Goal: Transaction & Acquisition: Purchase product/service

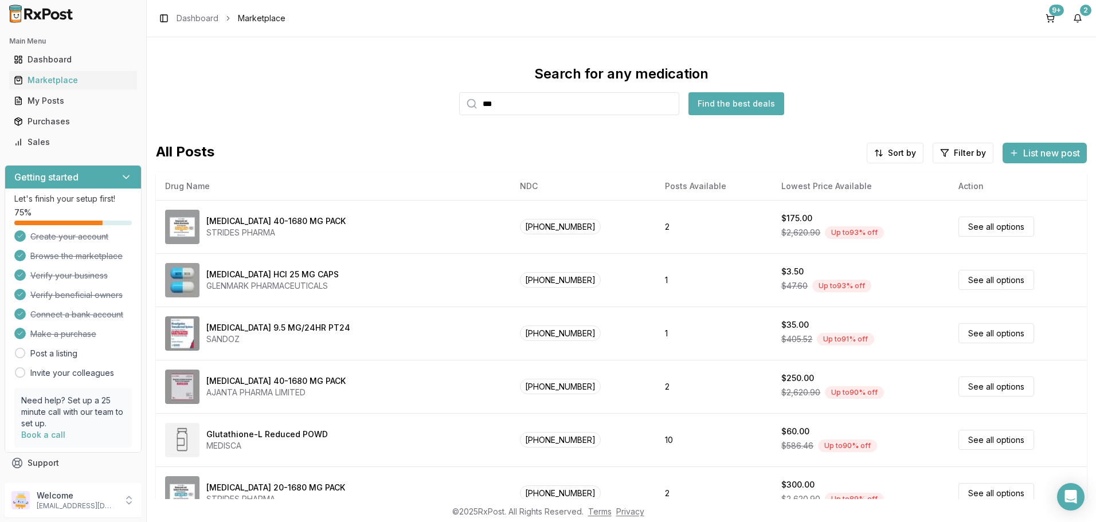
click at [663, 105] on input "***" at bounding box center [569, 103] width 220 height 23
click at [667, 104] on input "***" at bounding box center [569, 103] width 220 height 23
click at [562, 108] on input "search" at bounding box center [569, 103] width 220 height 23
click at [526, 105] on input "search" at bounding box center [569, 103] width 220 height 23
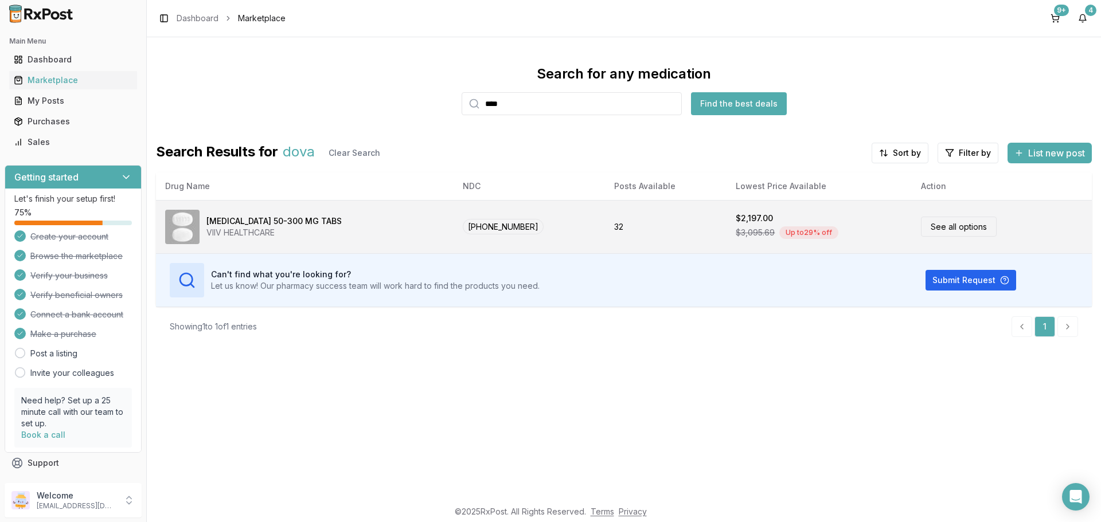
type input "****"
click at [936, 231] on link "See all options" at bounding box center [959, 227] width 76 height 20
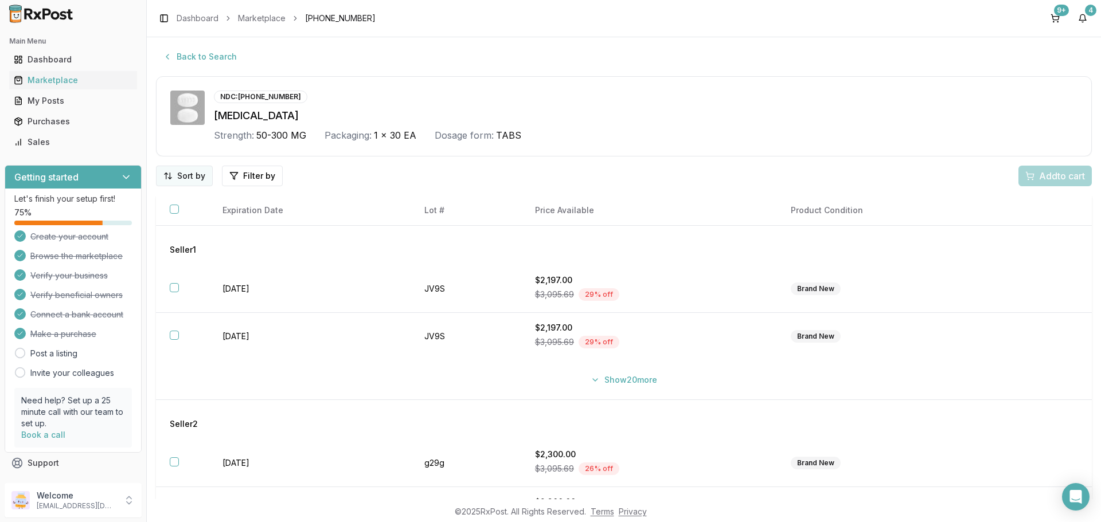
click at [186, 177] on html "Main Menu Dashboard Marketplace My Posts Purchases Sales Getting started Let's …" at bounding box center [550, 261] width 1101 height 522
click at [167, 214] on div "Price (Low to High)" at bounding box center [154, 219] width 109 height 18
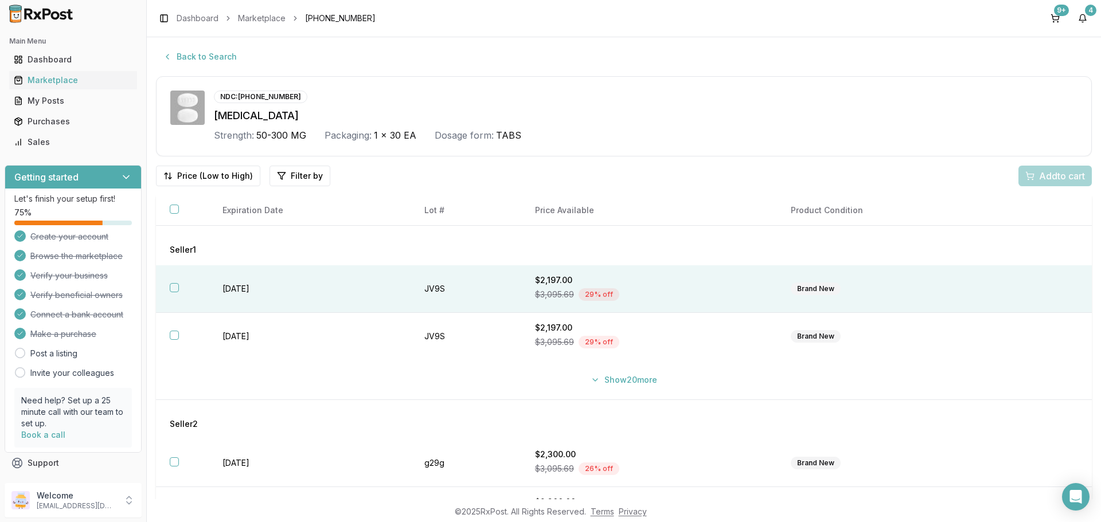
click at [175, 289] on button "button" at bounding box center [174, 287] width 9 height 9
click at [1051, 176] on span "Add 1 to cart" at bounding box center [1060, 176] width 50 height 14
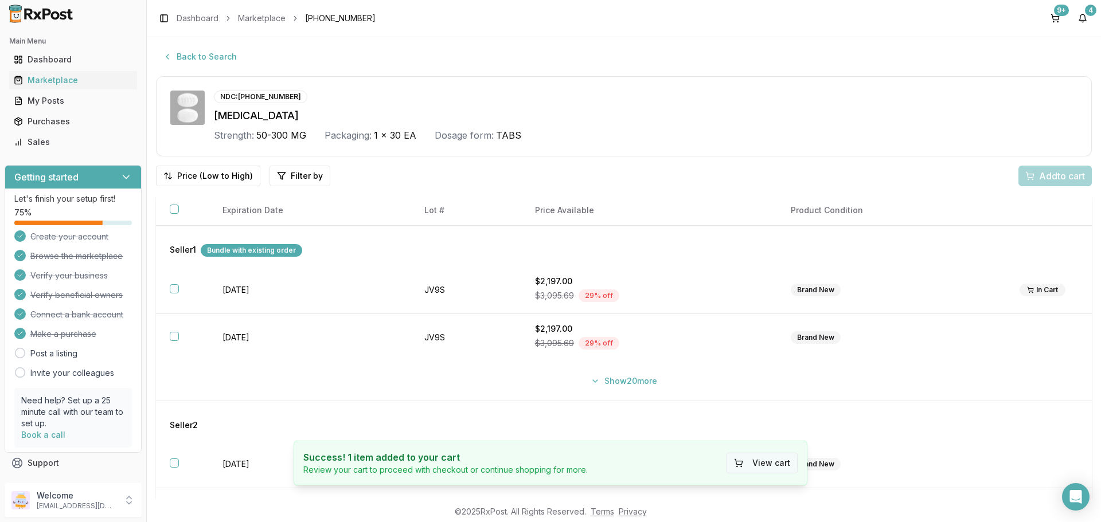
click at [755, 464] on button "View cart" at bounding box center [761, 463] width 71 height 21
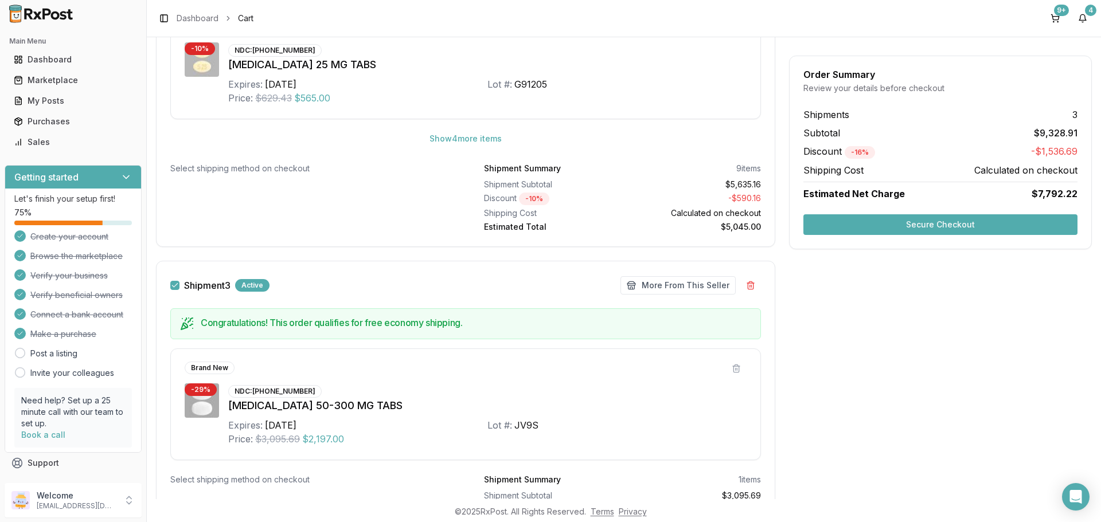
scroll to position [1147, 0]
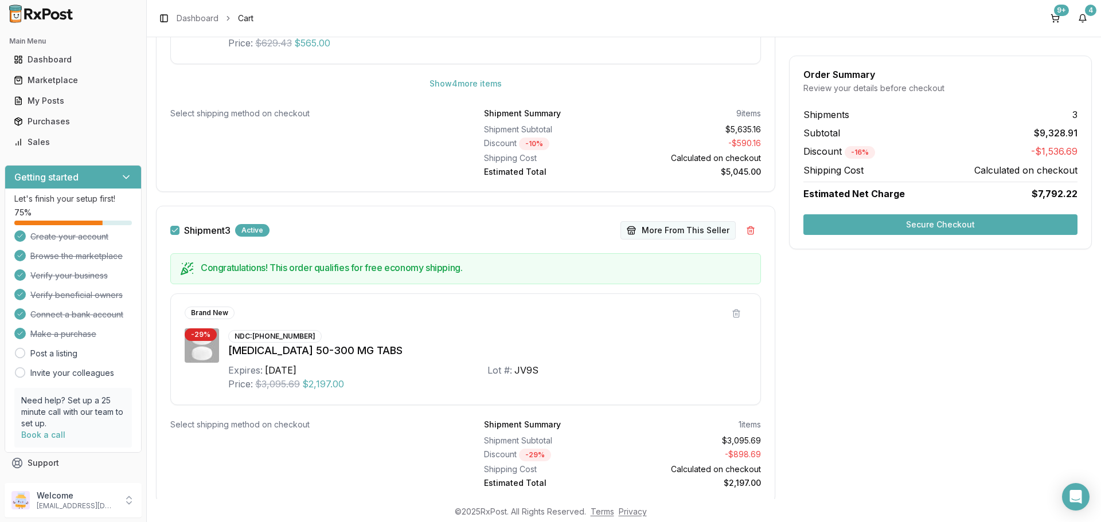
click at [667, 232] on button "More From This Seller" at bounding box center [677, 230] width 115 height 18
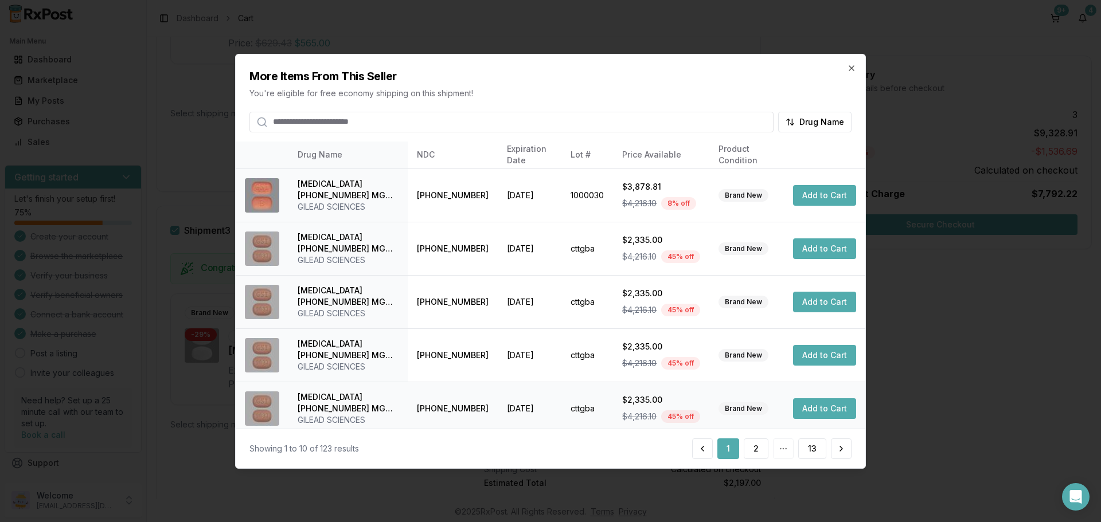
scroll to position [229, 0]
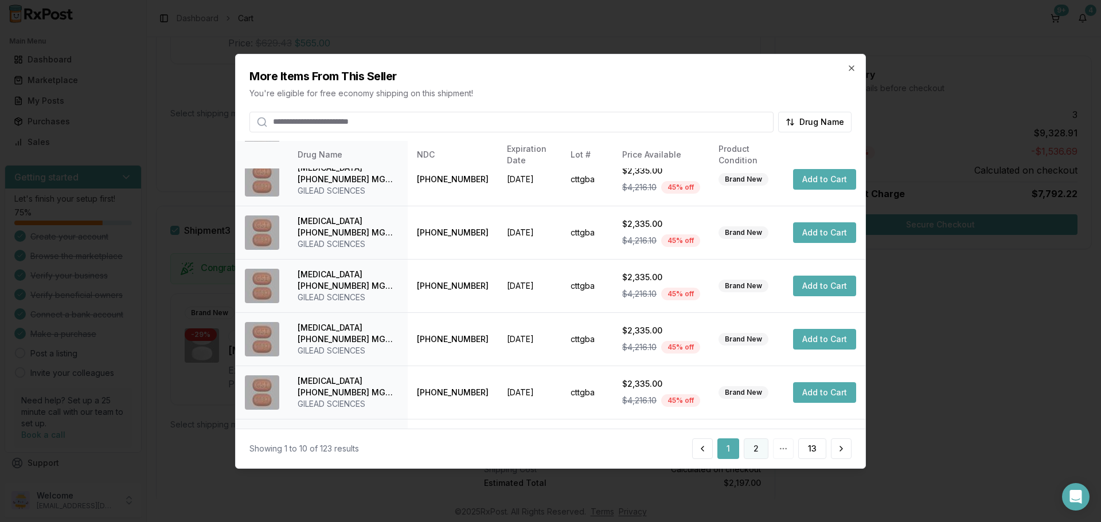
click at [753, 448] on button "2" at bounding box center [756, 449] width 25 height 21
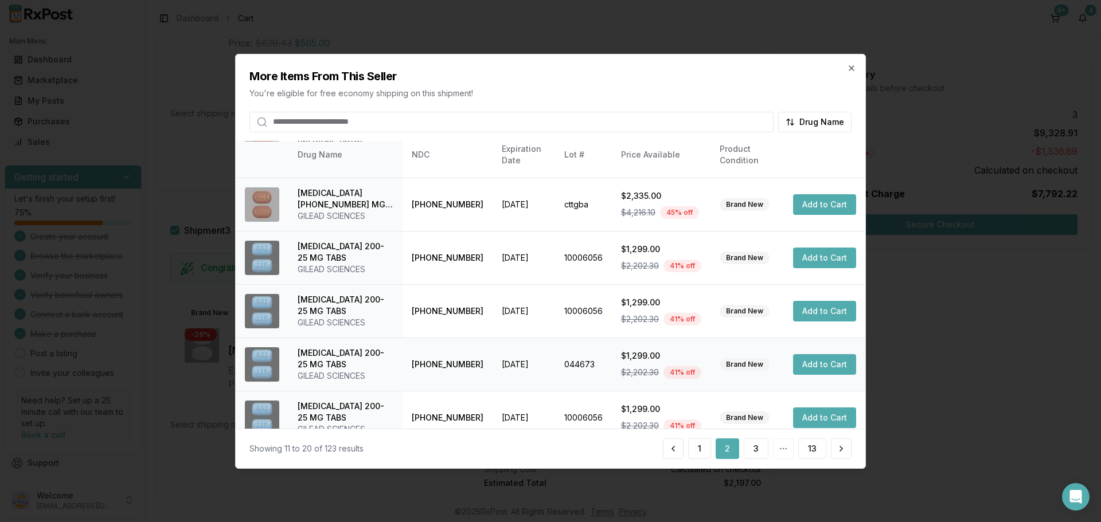
scroll to position [273, 0]
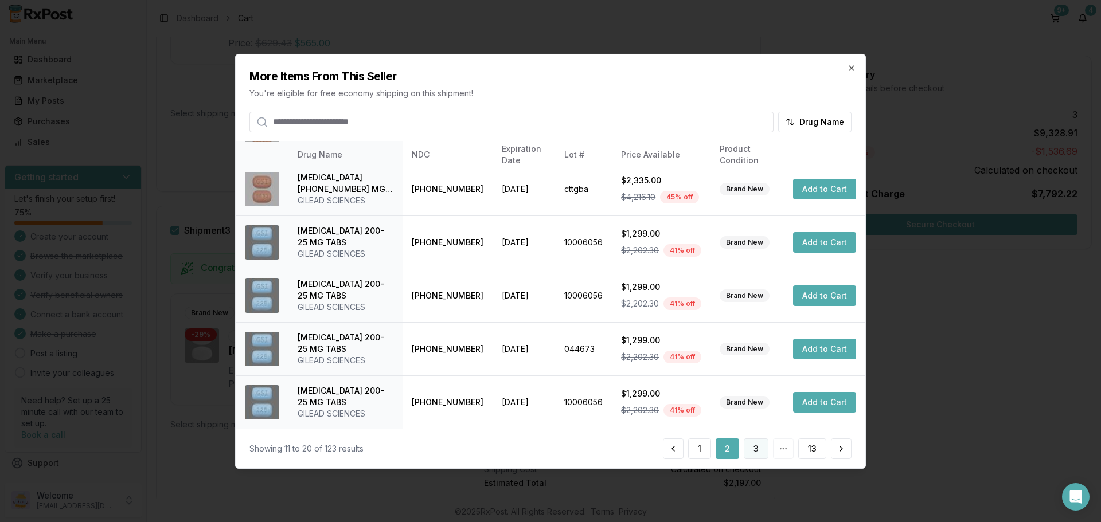
click at [753, 450] on button "3" at bounding box center [756, 449] width 25 height 21
click at [759, 448] on button "4" at bounding box center [755, 449] width 25 height 21
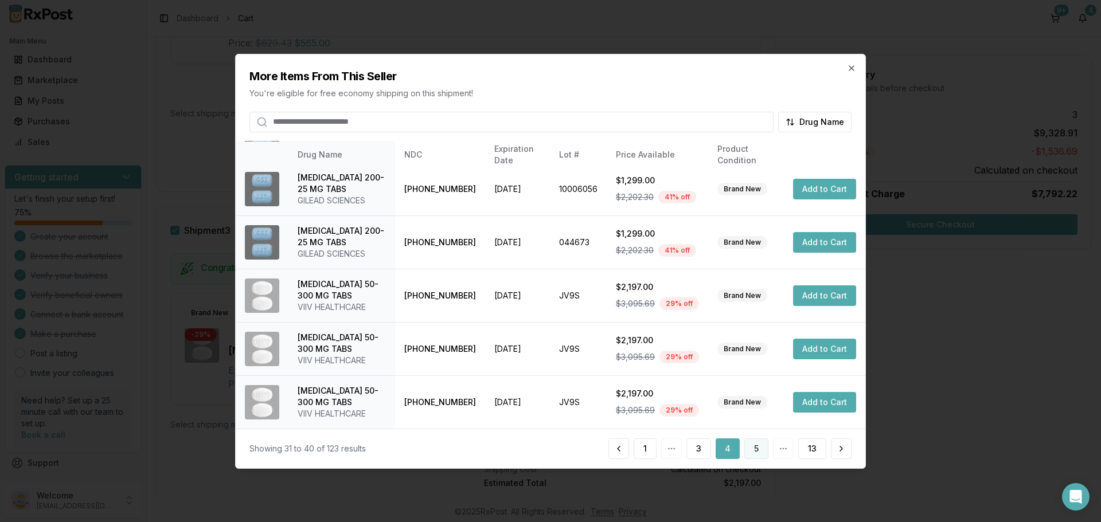
click at [759, 452] on button "5" at bounding box center [756, 449] width 24 height 21
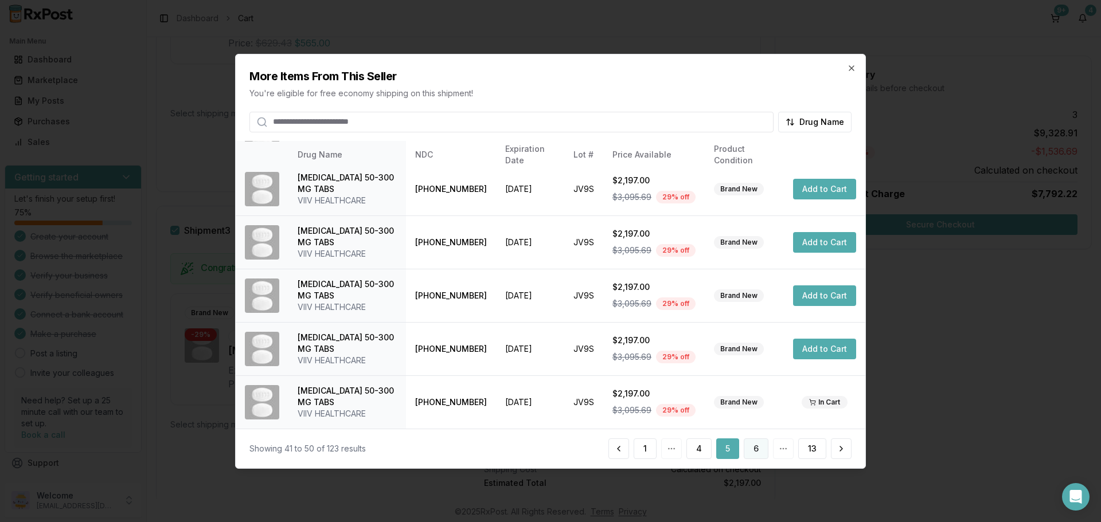
click at [753, 451] on button "6" at bounding box center [756, 449] width 25 height 21
click at [753, 452] on button "7" at bounding box center [756, 449] width 25 height 21
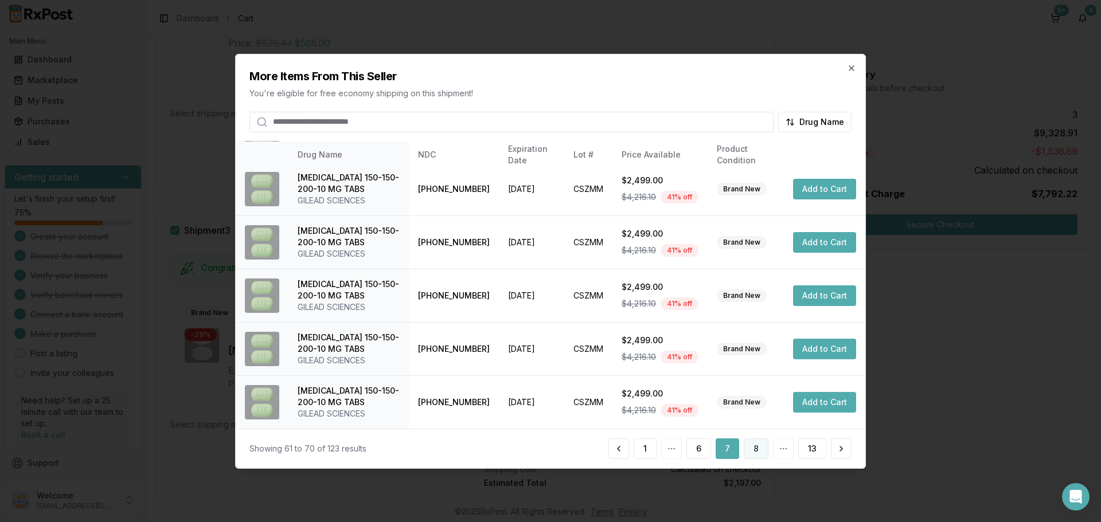
click at [748, 450] on button "8" at bounding box center [756, 449] width 25 height 21
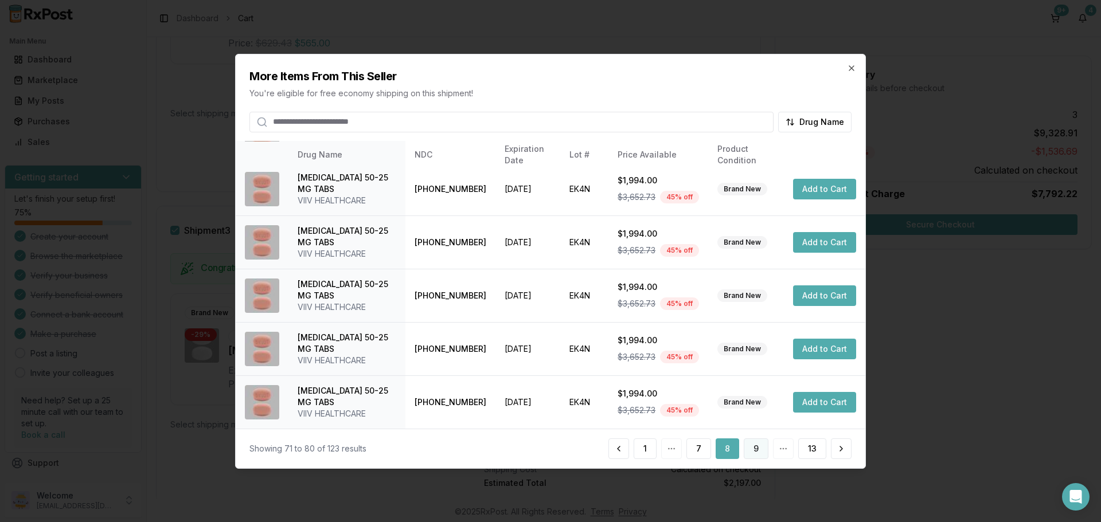
click at [759, 448] on button "9" at bounding box center [756, 449] width 25 height 21
click at [756, 448] on button "10" at bounding box center [754, 449] width 28 height 21
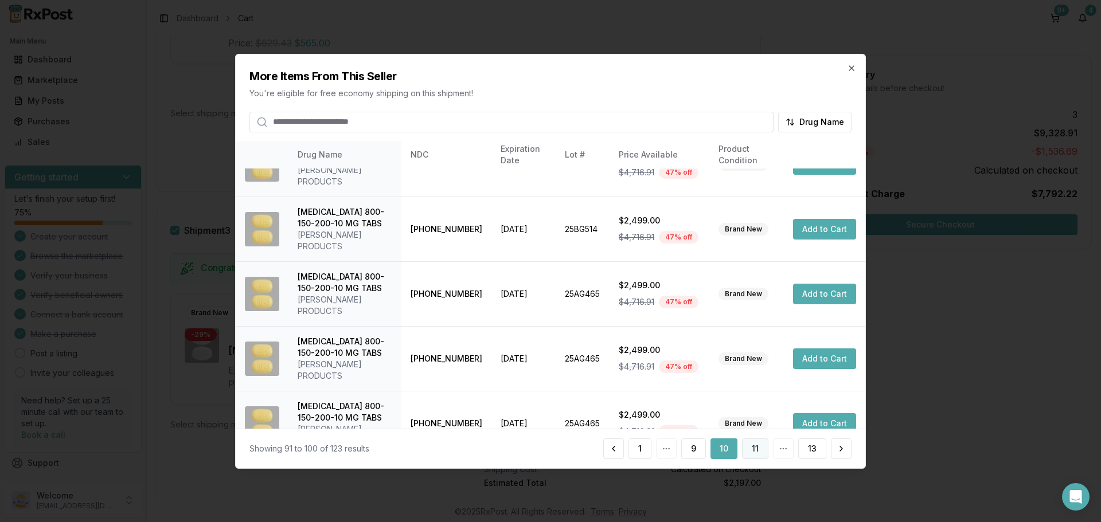
click at [755, 454] on button "11" at bounding box center [755, 449] width 26 height 21
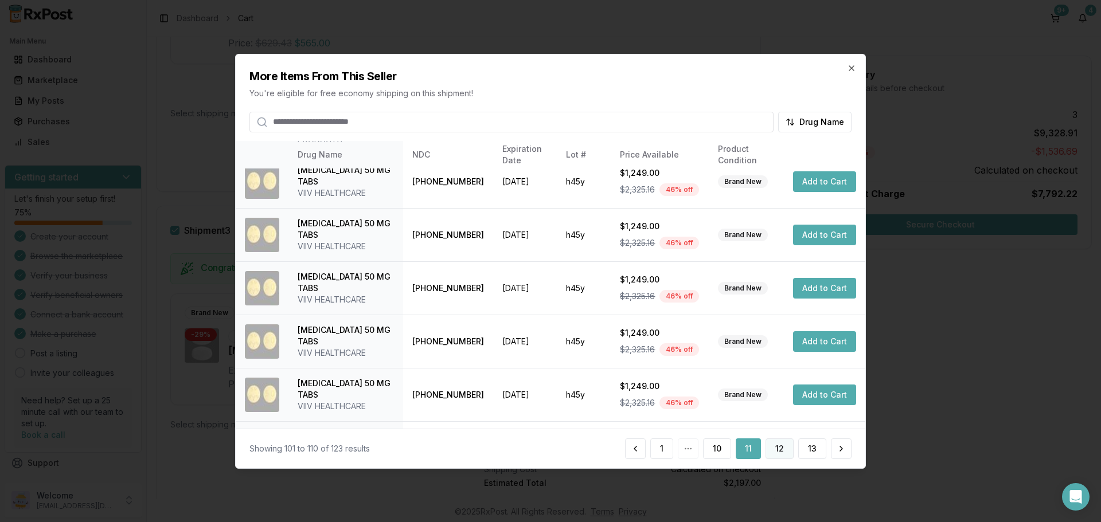
click at [784, 450] on button "12" at bounding box center [779, 449] width 28 height 21
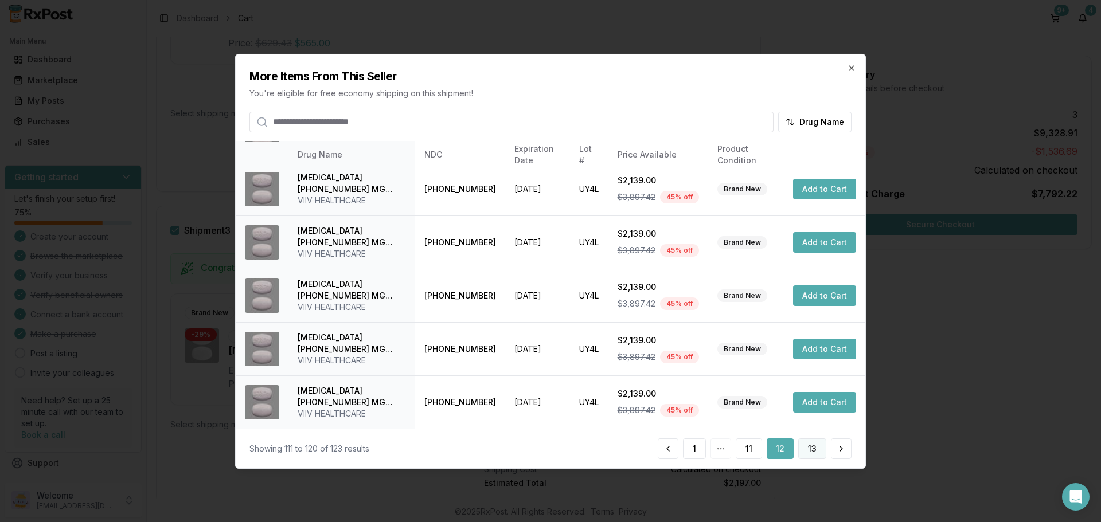
click at [811, 446] on button "13" at bounding box center [812, 449] width 28 height 21
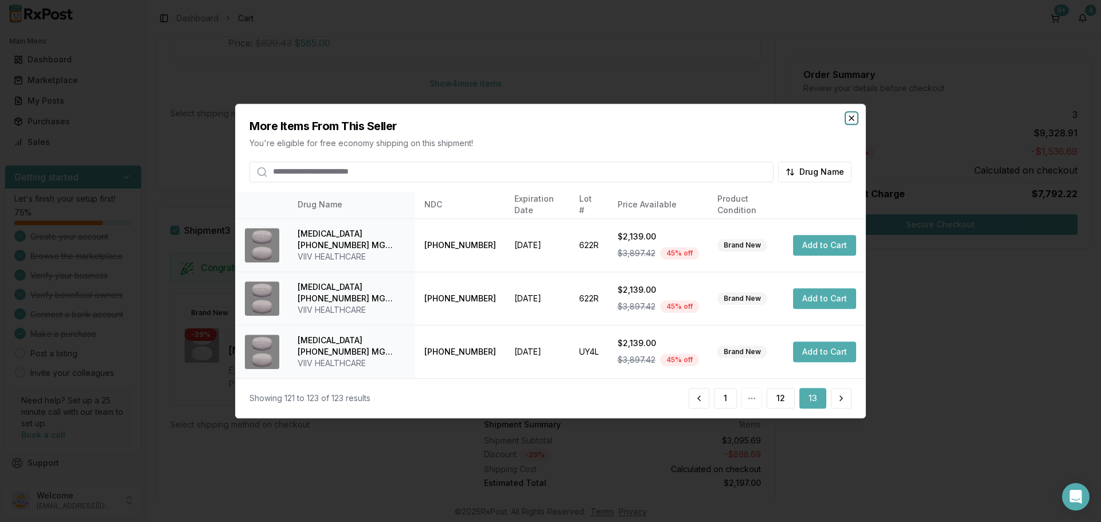
click at [850, 118] on icon "button" at bounding box center [851, 118] width 9 height 9
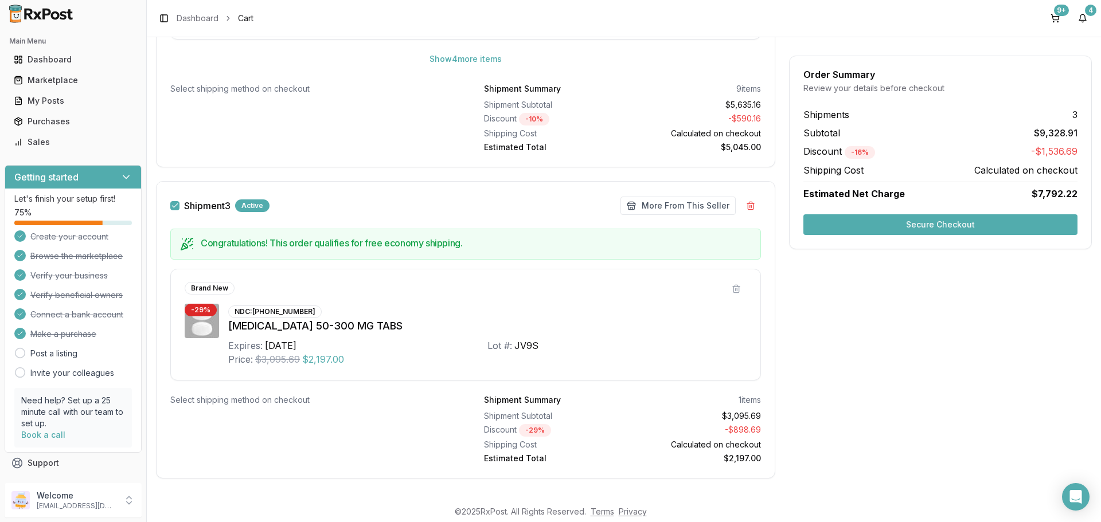
scroll to position [1183, 0]
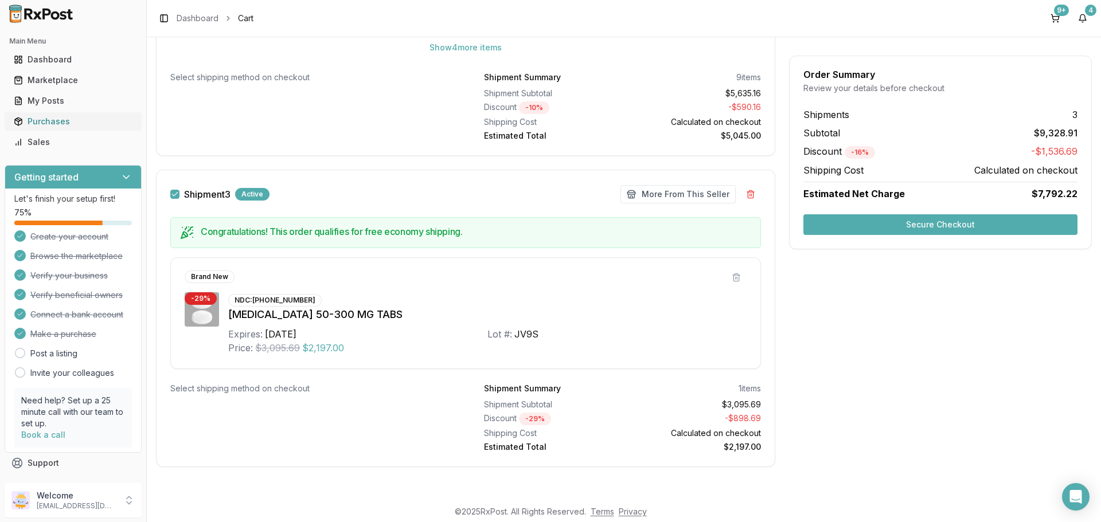
click at [58, 119] on div "Purchases" at bounding box center [73, 121] width 119 height 11
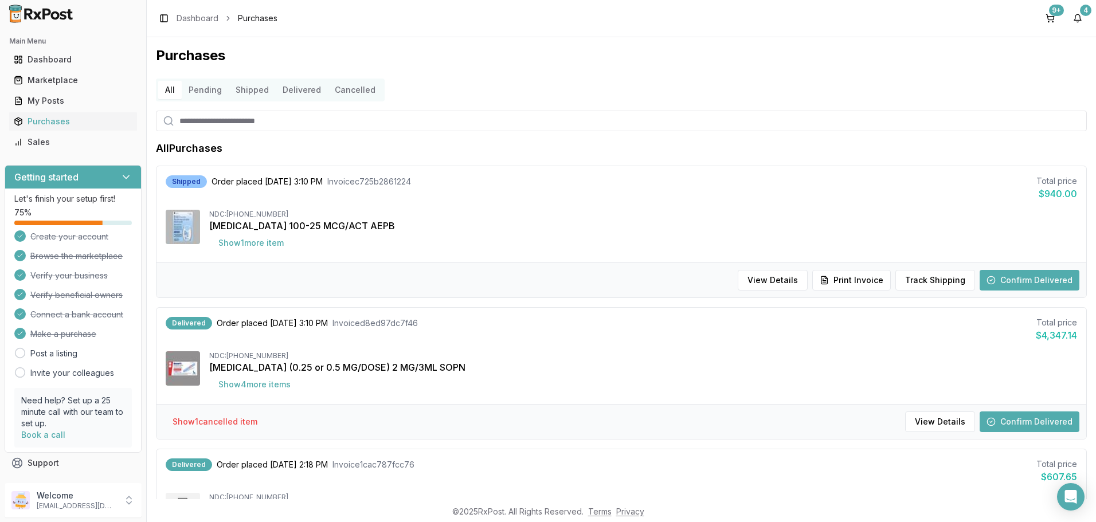
click at [261, 126] on input "search" at bounding box center [621, 121] width 931 height 21
type input "***"
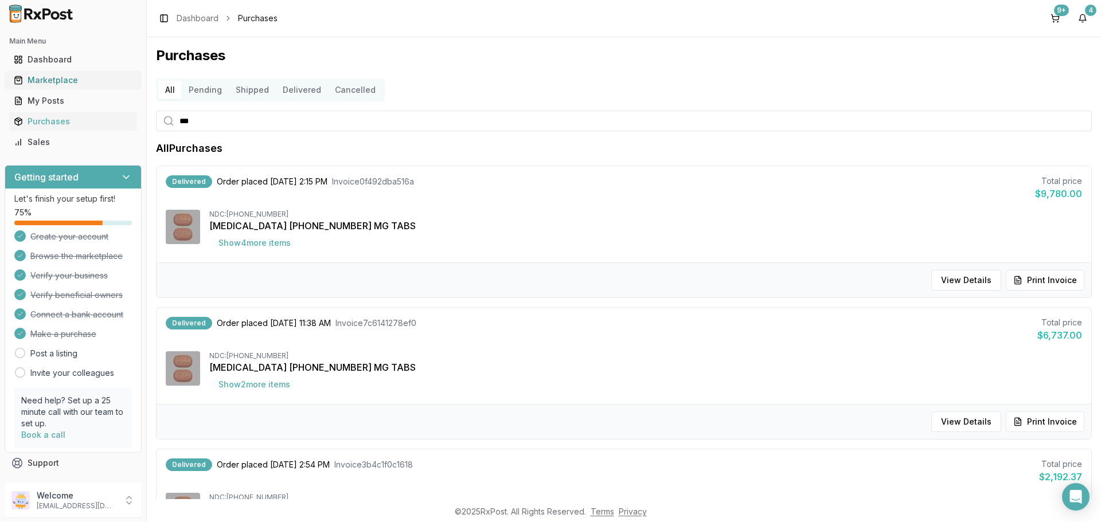
click at [58, 80] on div "Marketplace" at bounding box center [73, 80] width 119 height 11
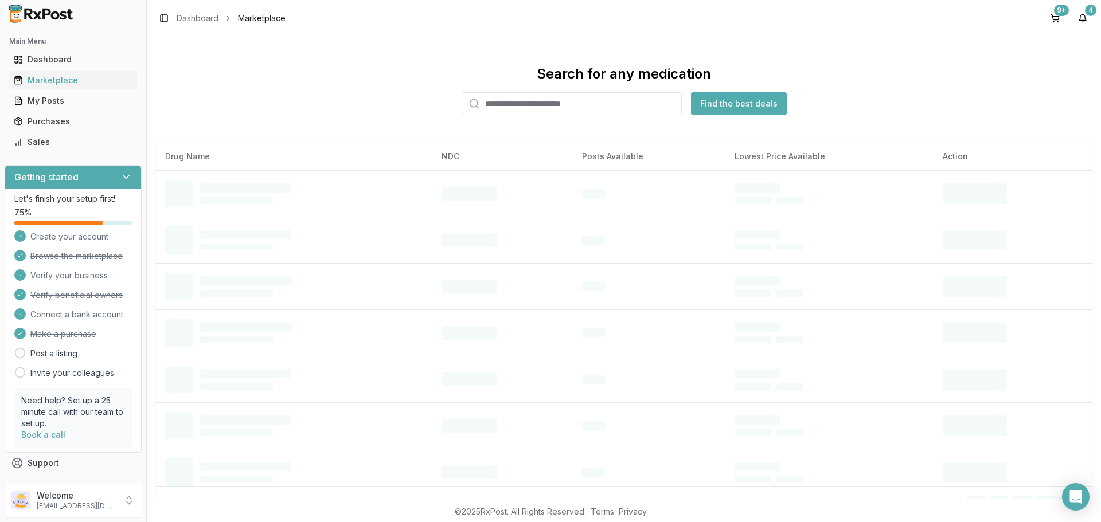
click at [510, 107] on input "search" at bounding box center [572, 103] width 220 height 23
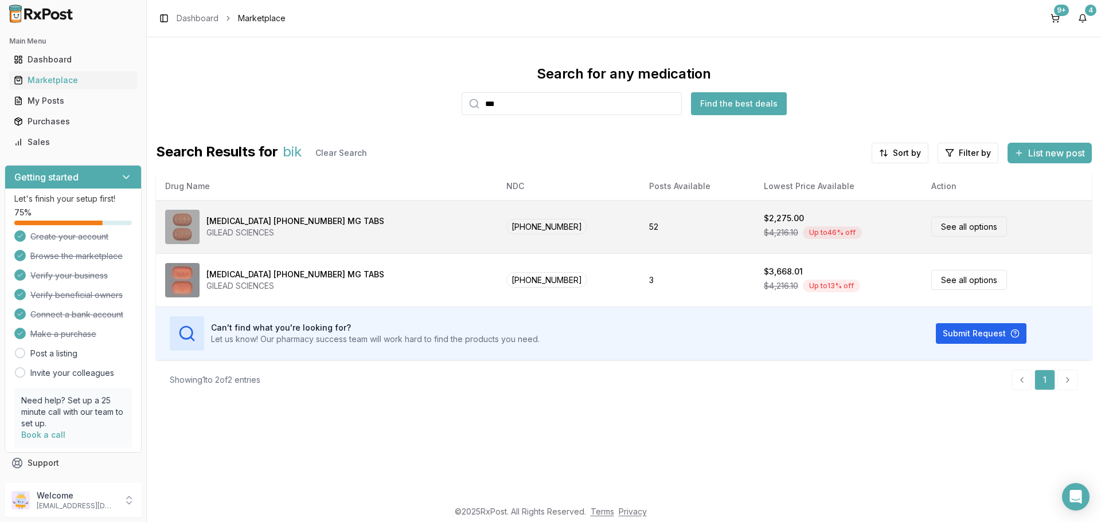
type input "***"
click at [945, 228] on link "See all options" at bounding box center [969, 227] width 76 height 20
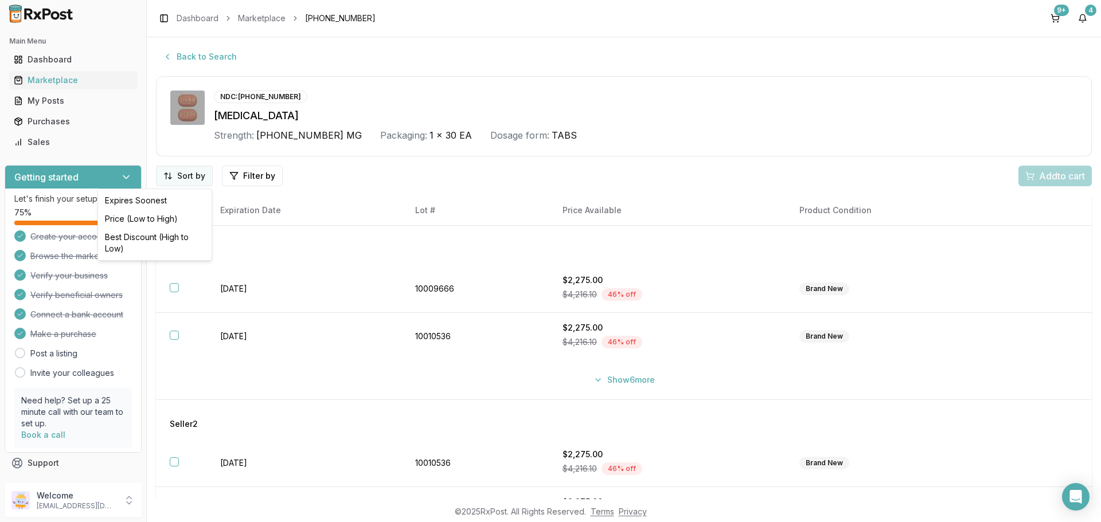
click at [190, 179] on html "Main Menu Dashboard Marketplace My Posts Purchases Sales Getting started Let's …" at bounding box center [550, 261] width 1101 height 522
click at [156, 217] on div "Price (Low to High)" at bounding box center [154, 219] width 109 height 18
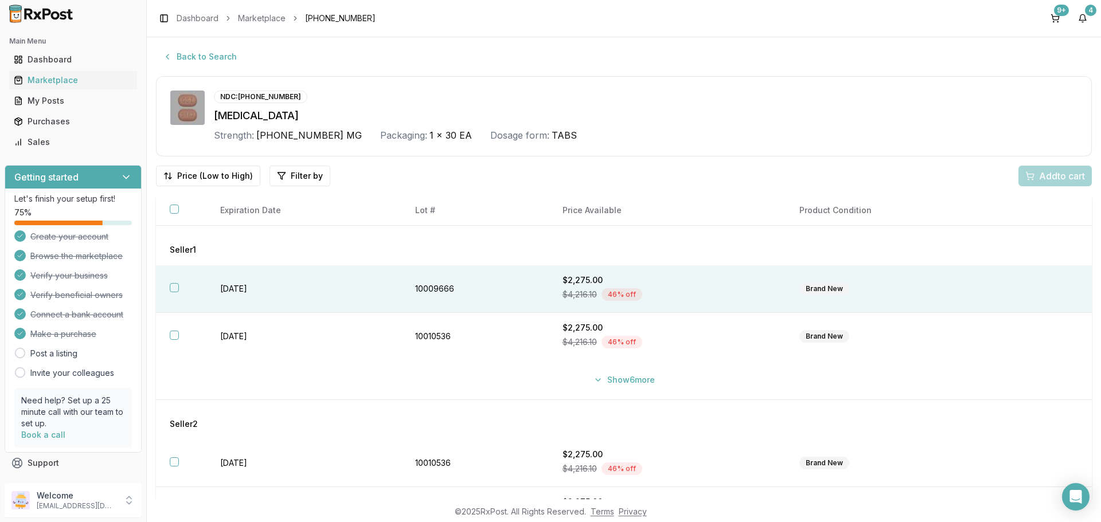
click at [182, 288] on th at bounding box center [181, 289] width 50 height 48
drag, startPoint x: 1044, startPoint y: 173, endPoint x: 1040, endPoint y: 179, distance: 7.5
click at [1044, 173] on span "Add 1 to cart" at bounding box center [1060, 176] width 50 height 14
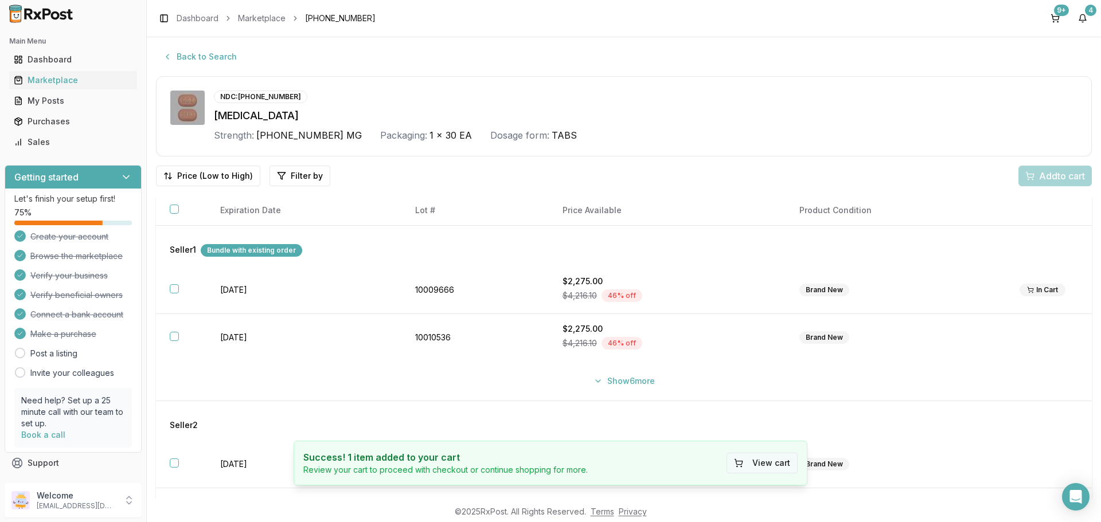
click at [759, 466] on button "View cart" at bounding box center [761, 463] width 71 height 21
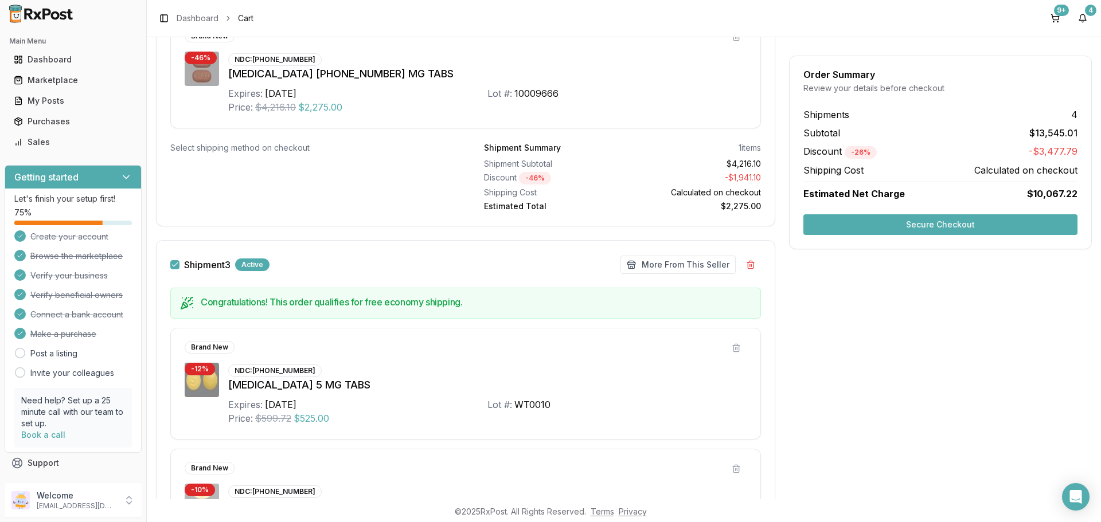
scroll to position [462, 0]
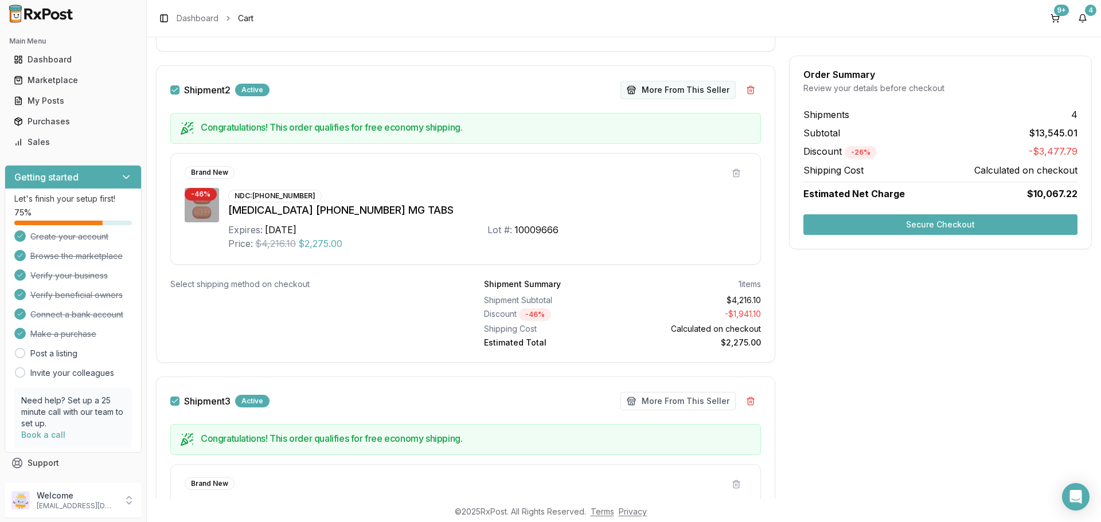
click at [658, 87] on button "More From This Seller" at bounding box center [677, 90] width 115 height 18
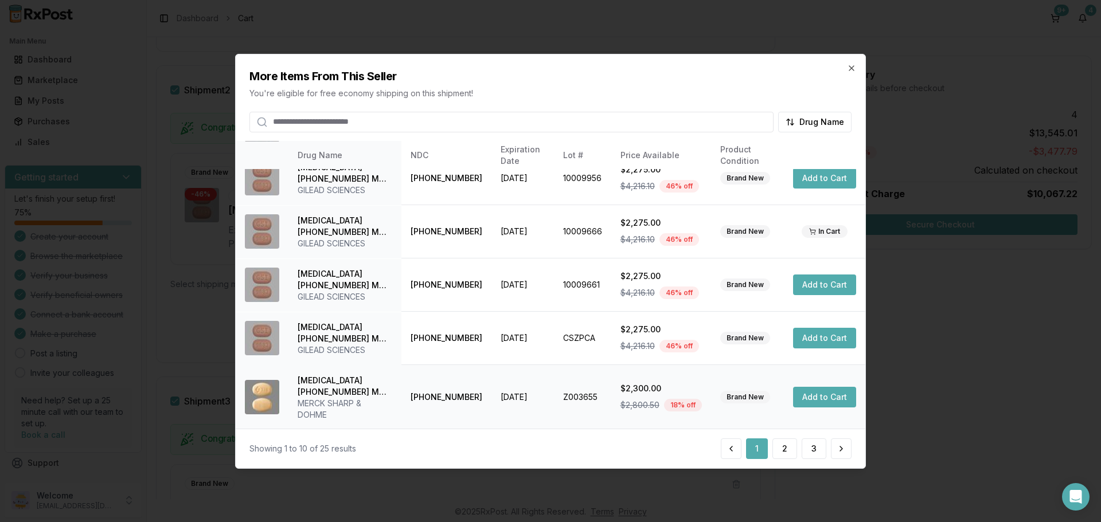
scroll to position [296, 0]
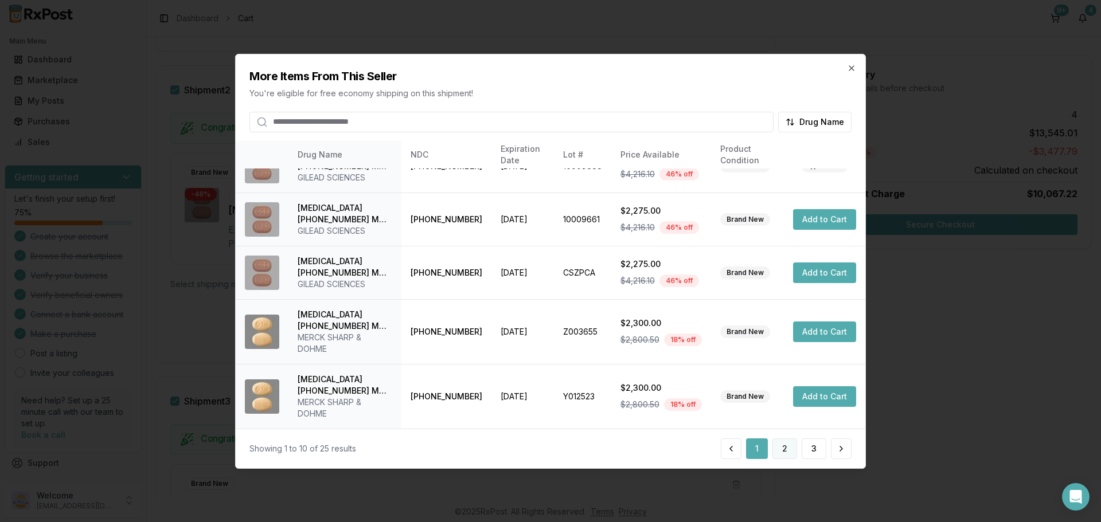
click at [784, 451] on button "2" at bounding box center [784, 449] width 25 height 21
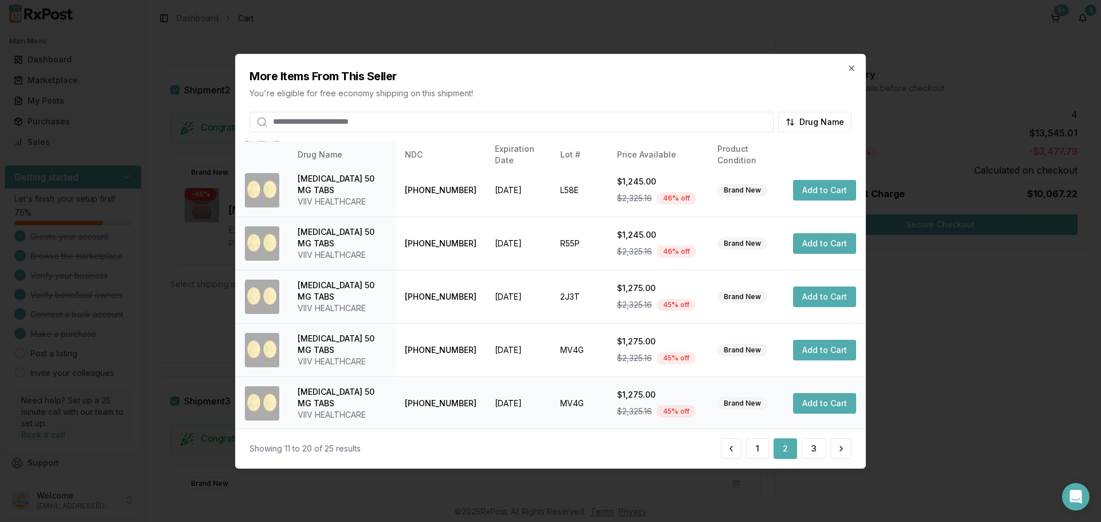
scroll to position [273, 0]
click at [812, 451] on button "3" at bounding box center [814, 449] width 25 height 21
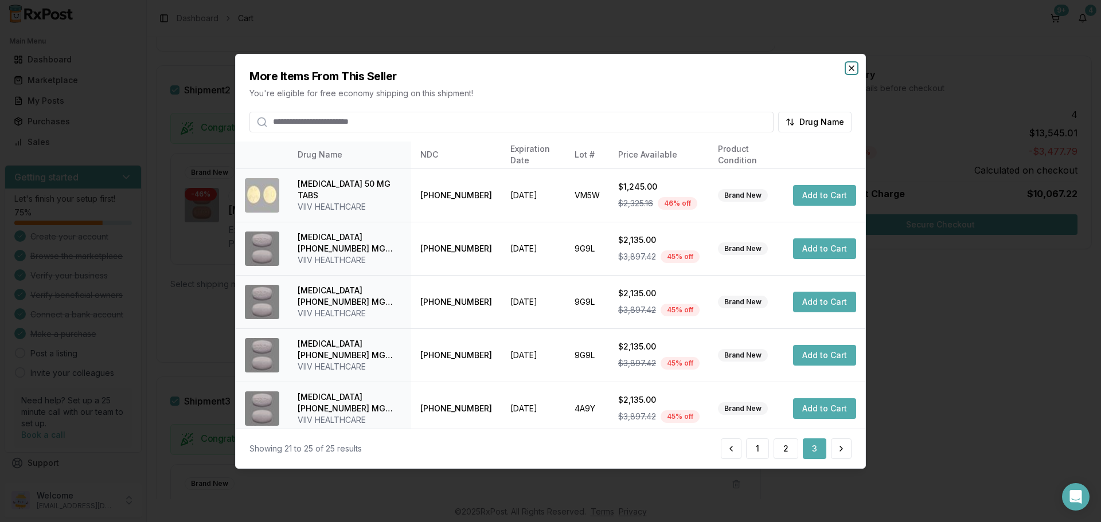
click at [854, 70] on icon "button" at bounding box center [851, 67] width 5 height 5
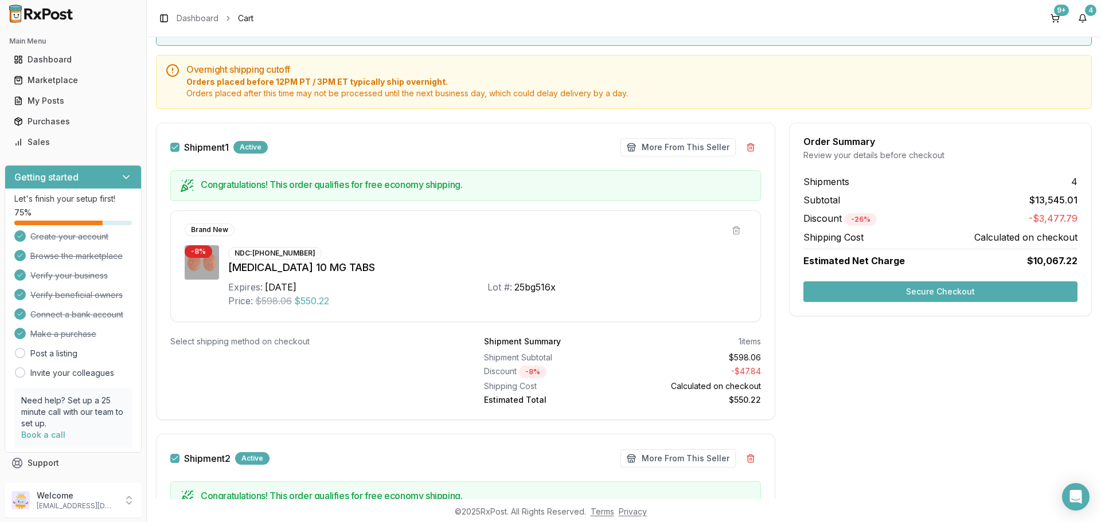
scroll to position [0, 0]
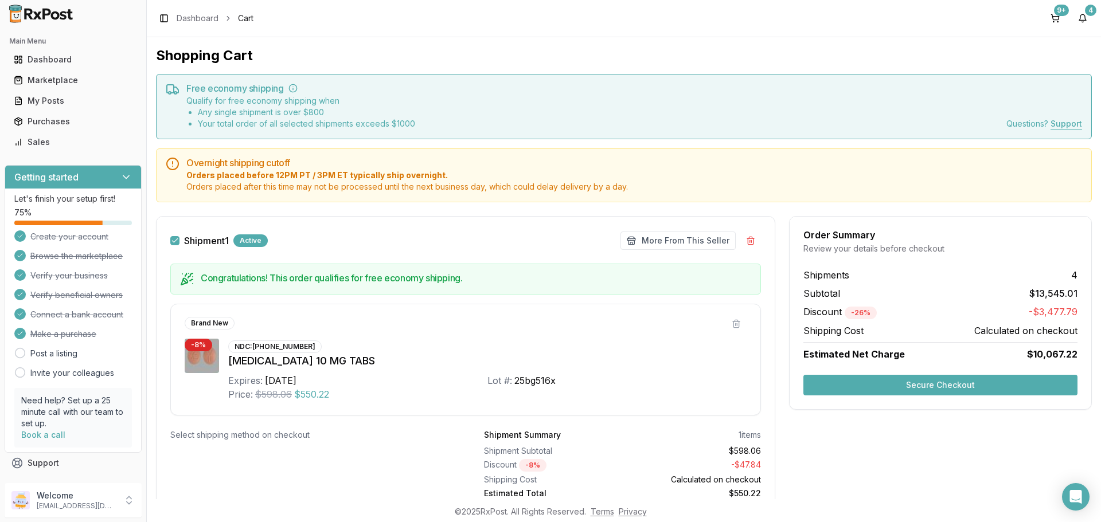
click at [173, 244] on button "Shipment 1" at bounding box center [174, 240] width 9 height 9
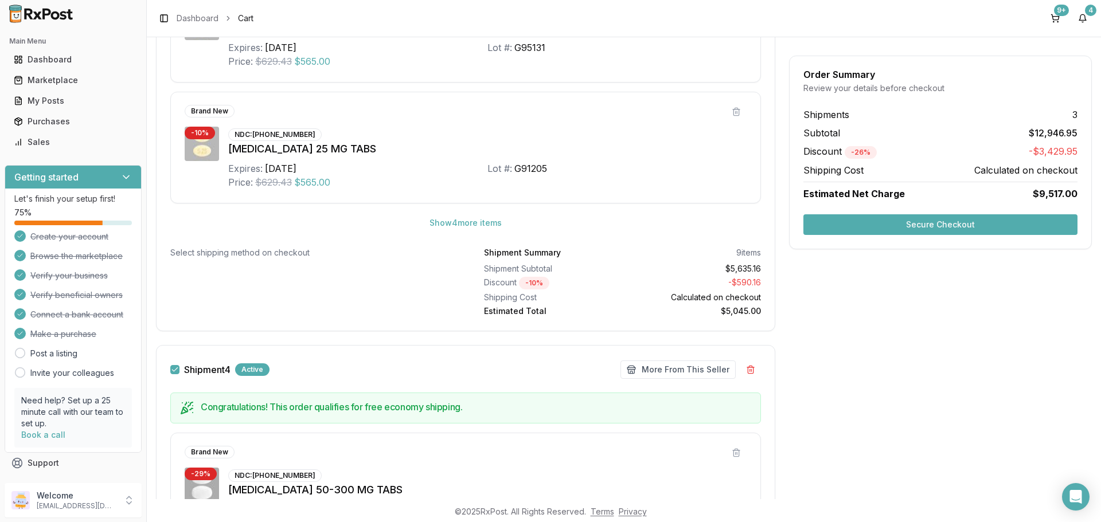
scroll to position [1491, 0]
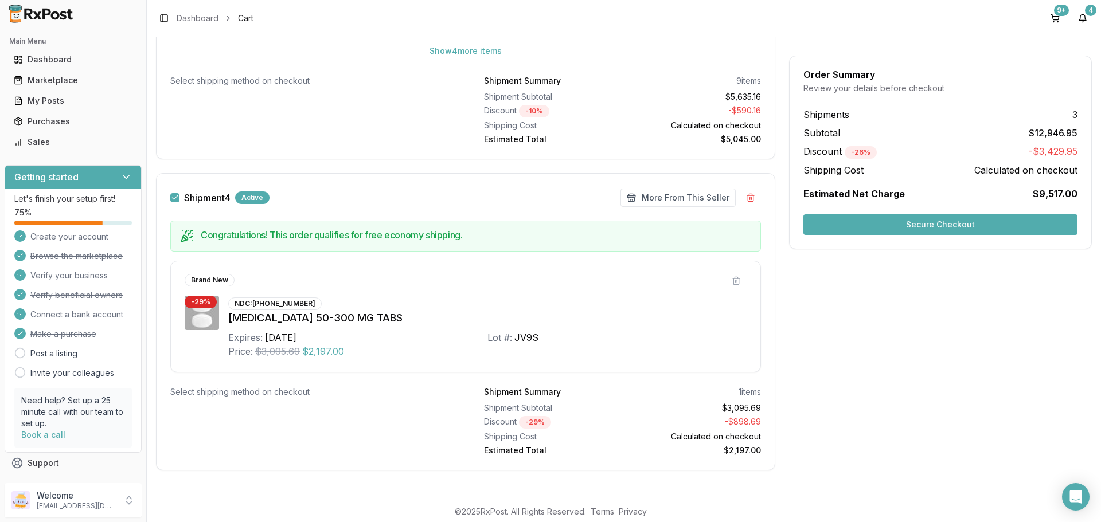
click at [859, 229] on button "Secure Checkout" at bounding box center [940, 224] width 274 height 21
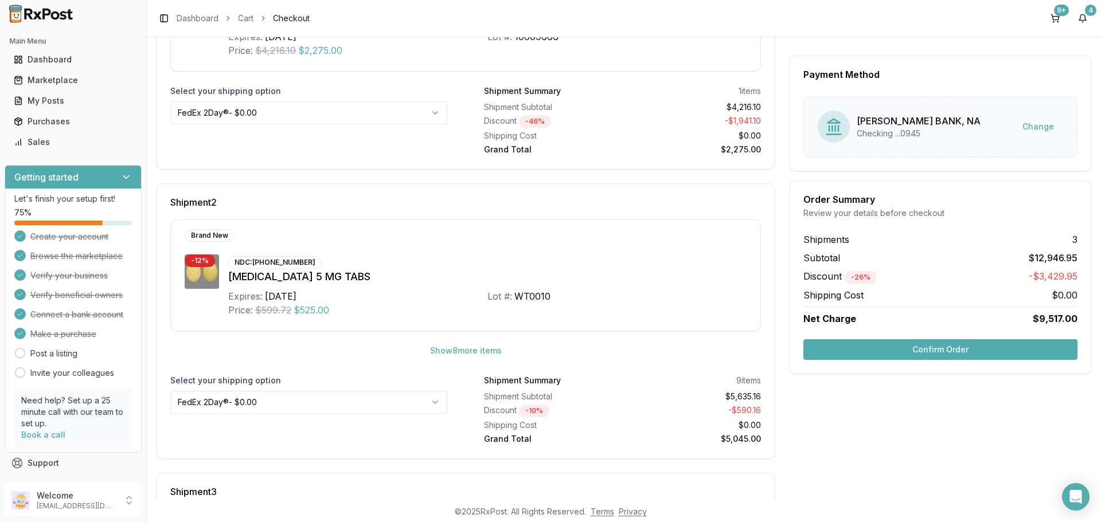
scroll to position [459, 0]
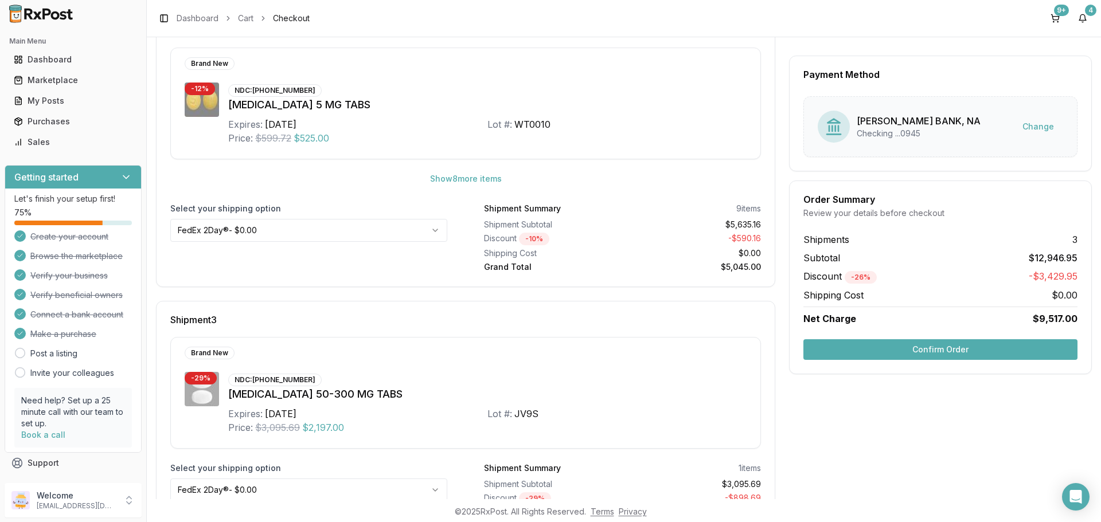
click at [894, 351] on button "Confirm Order" at bounding box center [940, 349] width 274 height 21
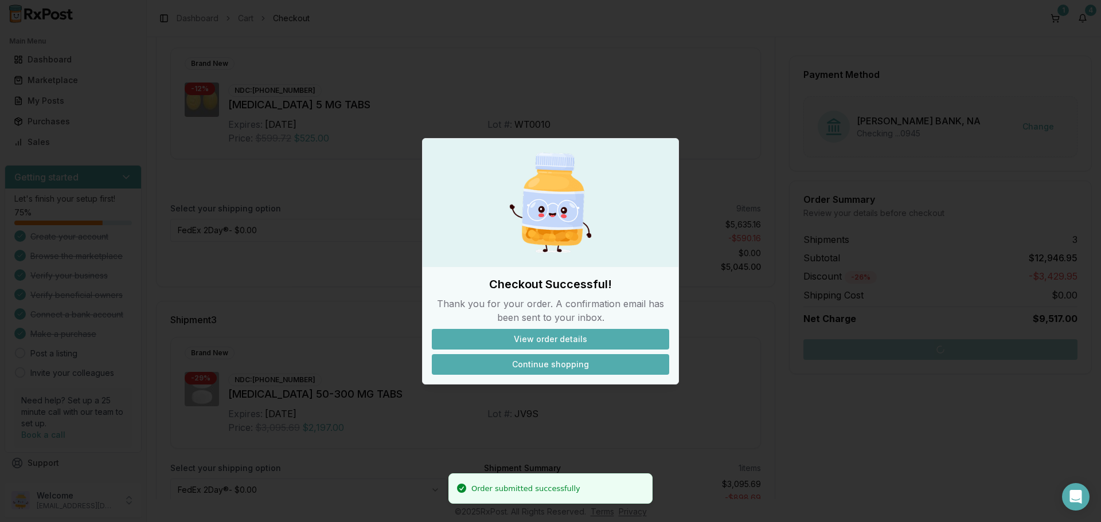
click at [548, 368] on button "Continue shopping" at bounding box center [550, 364] width 237 height 21
